Goal: Task Accomplishment & Management: Manage account settings

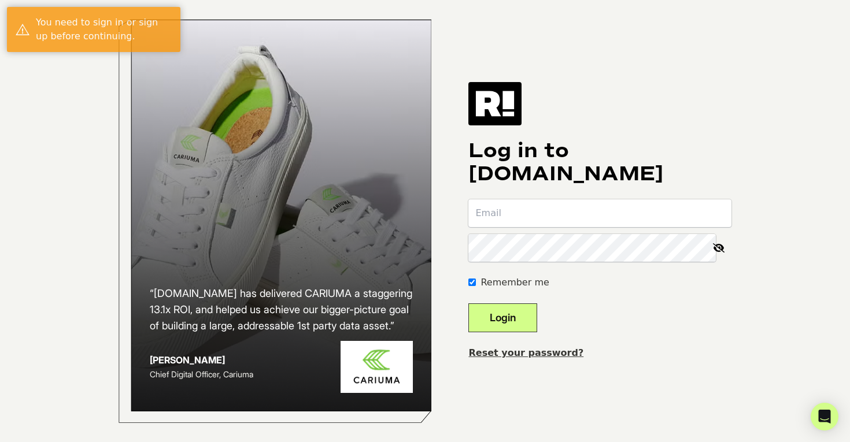
type input "[PERSON_NAME][EMAIL_ADDRESS][PERSON_NAME][DOMAIN_NAME]"
click at [529, 325] on button "Login" at bounding box center [502, 317] width 69 height 29
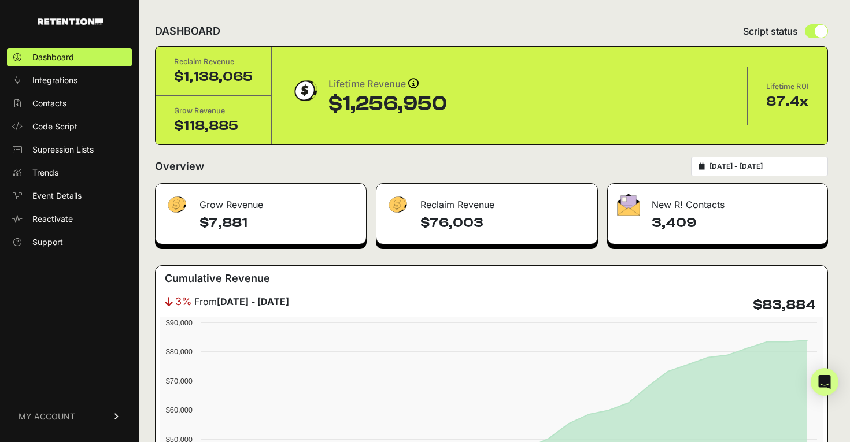
click at [42, 413] on span "MY ACCOUNT" at bounding box center [46, 417] width 57 height 12
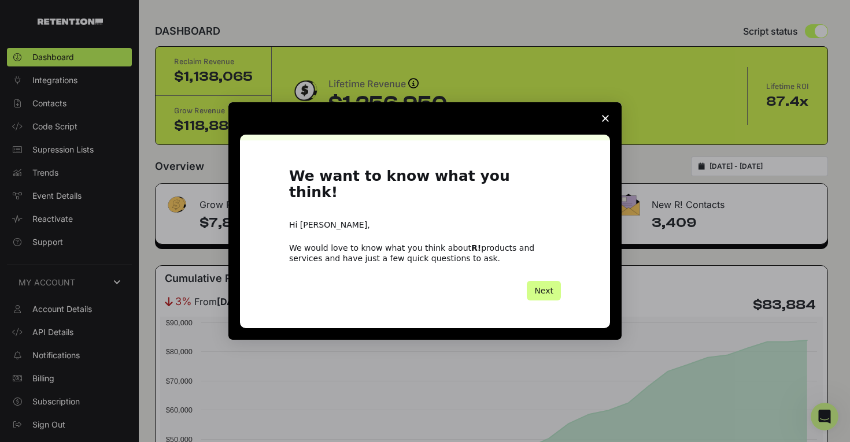
click at [606, 122] on icon "Close survey" at bounding box center [605, 118] width 7 height 7
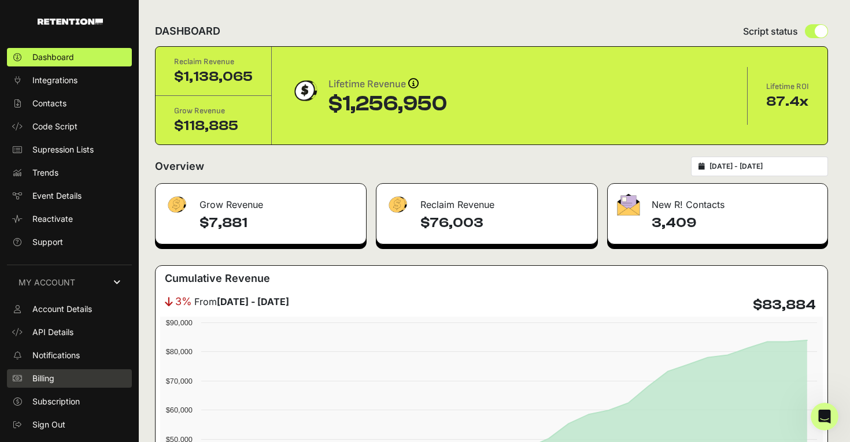
click at [57, 377] on link "Billing" at bounding box center [69, 378] width 125 height 18
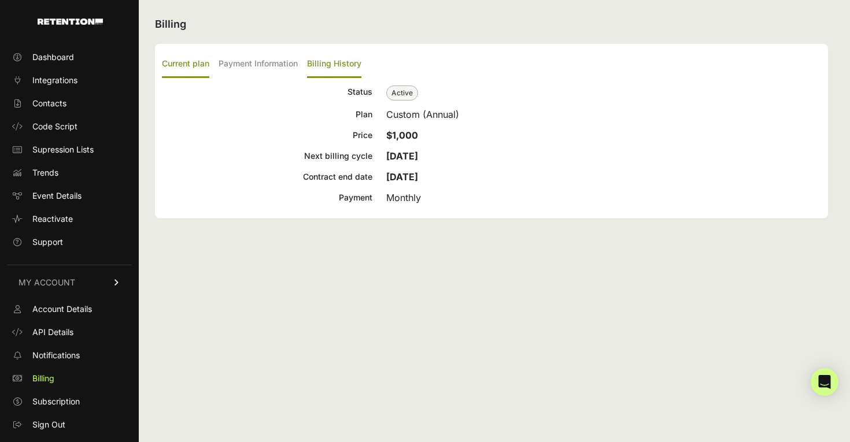
click at [353, 58] on label "Billing History" at bounding box center [334, 64] width 54 height 27
click at [0, 0] on input "Billing History" at bounding box center [0, 0] width 0 height 0
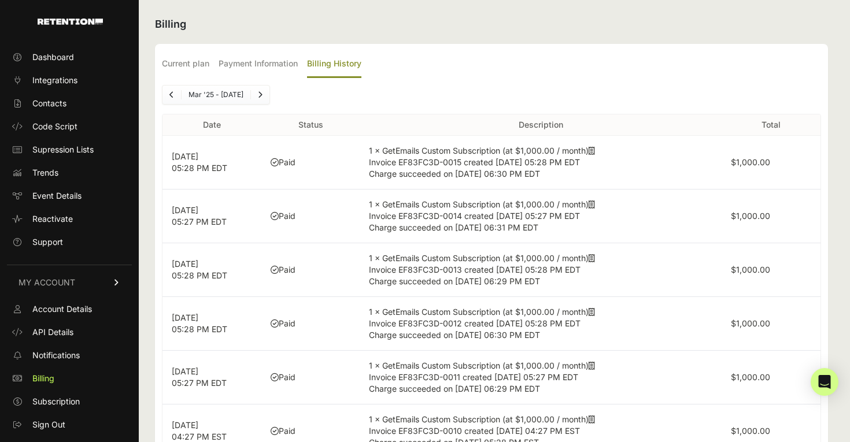
click at [595, 150] on icon at bounding box center [591, 151] width 6 height 8
